Goal: Task Accomplishment & Management: Manage account settings

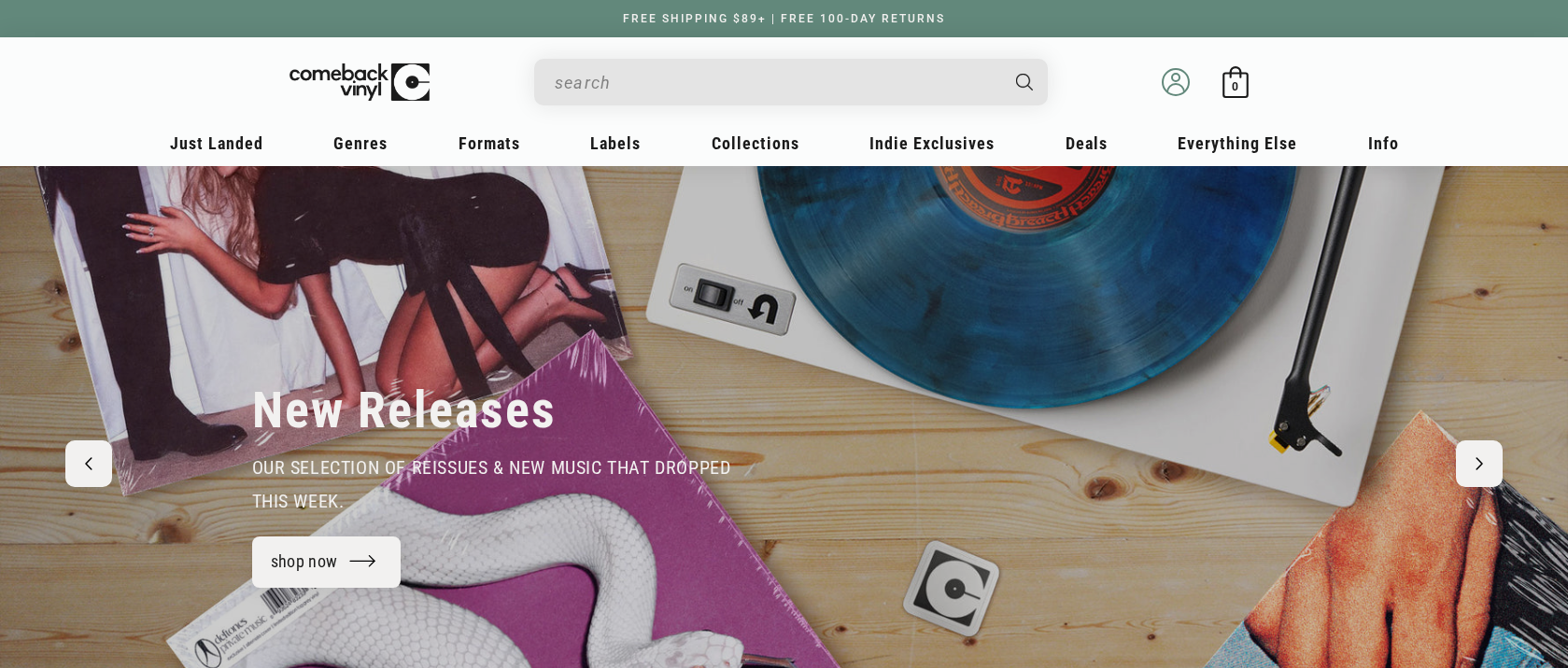
click at [1177, 79] on circle at bounding box center [1176, 77] width 8 height 8
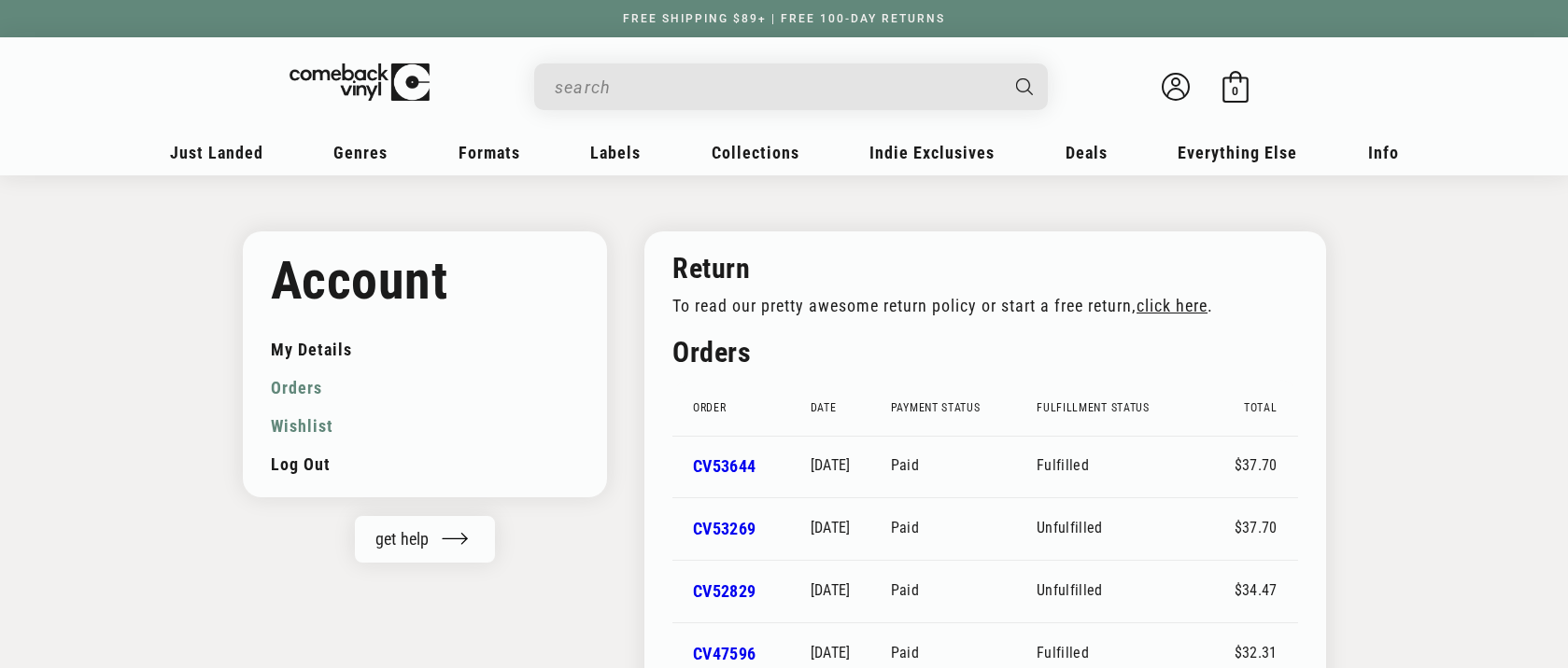
click at [307, 421] on link "Wishlist" at bounding box center [425, 426] width 309 height 39
